Goal: Information Seeking & Learning: Learn about a topic

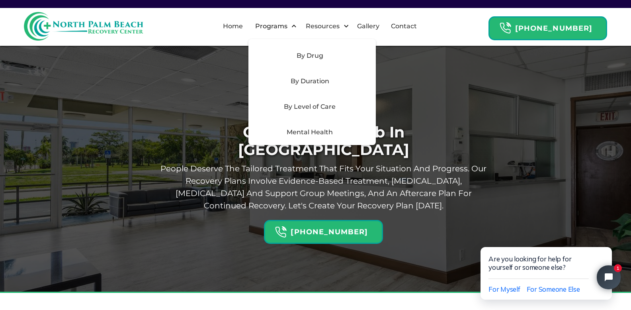
click at [322, 61] on div "By Drug" at bounding box center [311, 55] width 127 height 25
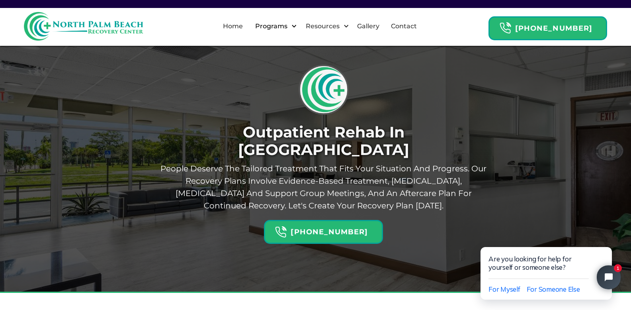
click at [286, 27] on div "Programs" at bounding box center [271, 26] width 36 height 10
click at [297, 26] on div at bounding box center [294, 26] width 6 height 6
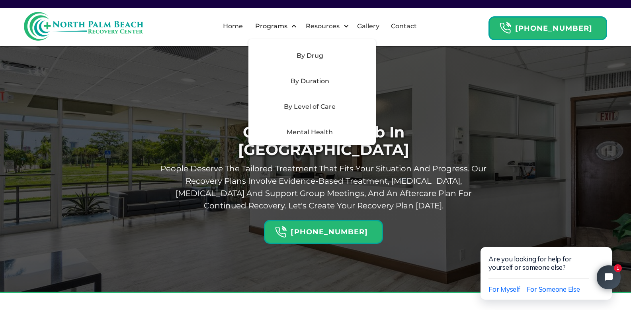
click at [316, 104] on div "By Level of Care" at bounding box center [309, 107] width 113 height 10
click at [316, 54] on div "By Drug" at bounding box center [309, 56] width 113 height 10
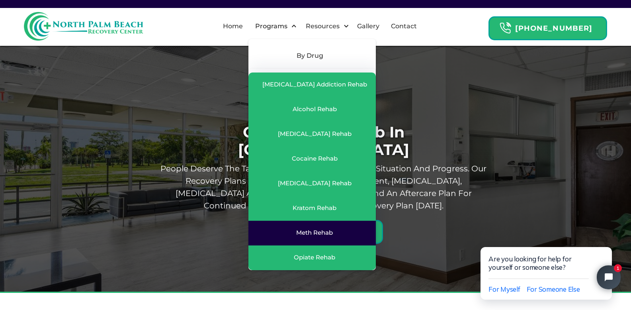
click at [329, 242] on link "Meth Rehab" at bounding box center [311, 233] width 127 height 25
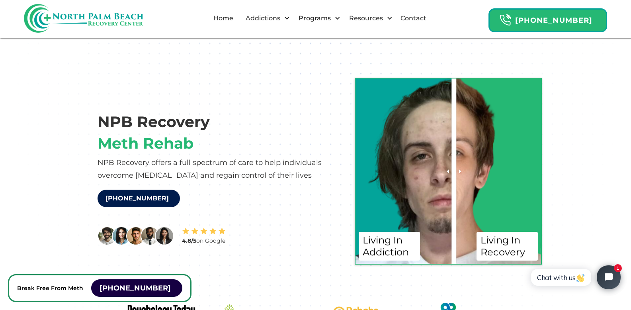
click at [329, 242] on div "NPB Recovery Meth Rehab NPB Recovery offers a full spectrum of care to help ind…" at bounding box center [316, 163] width 484 height 203
